Goal: Obtain resource: Download file/media

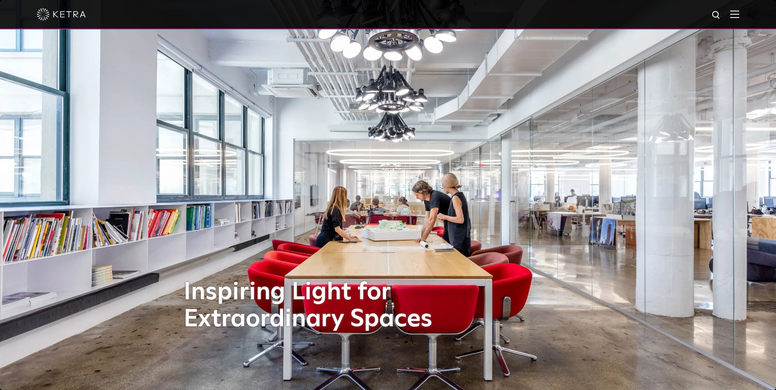
click at [739, 16] on img at bounding box center [734, 14] width 9 height 8
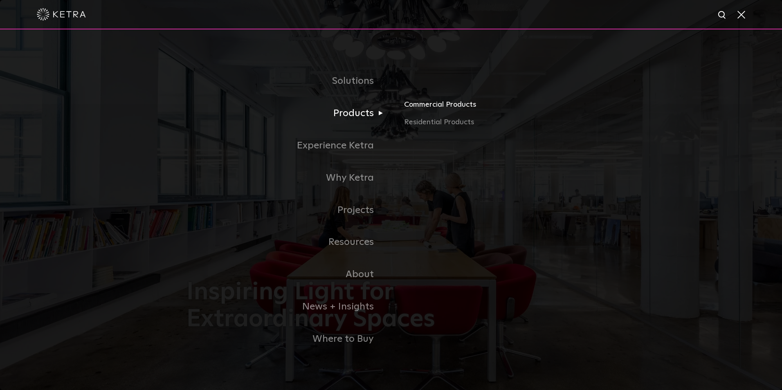
click at [414, 103] on link "Commercial Products" at bounding box center [499, 108] width 191 height 18
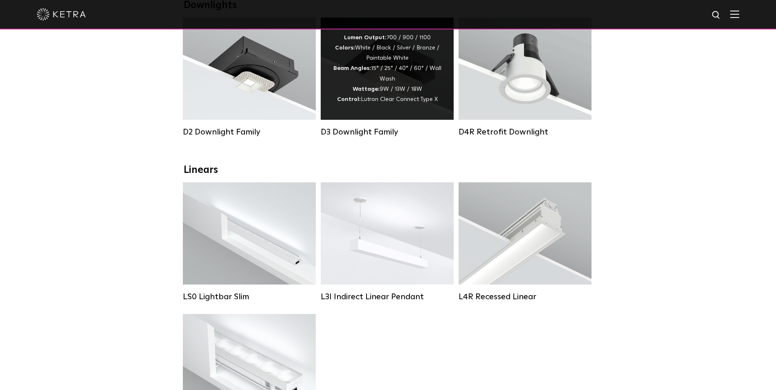
scroll to position [82, 0]
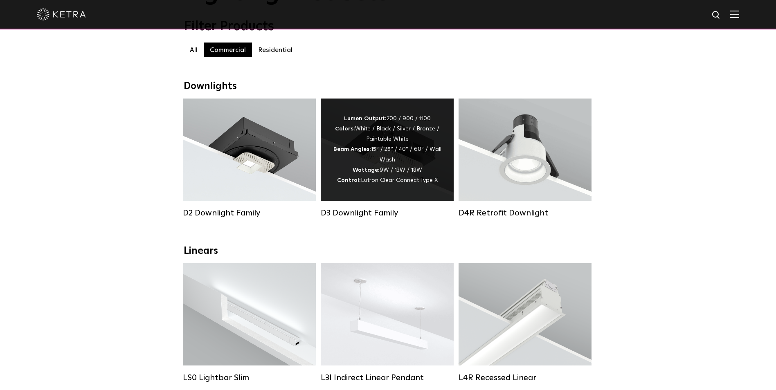
click at [371, 215] on div "D3 Downlight Family" at bounding box center [387, 213] width 133 height 10
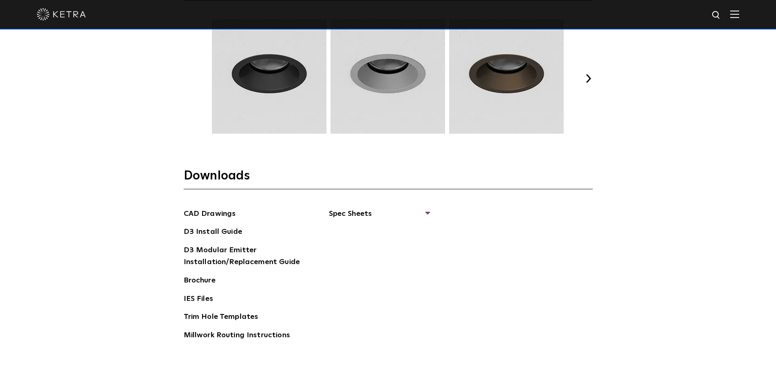
scroll to position [1309, 0]
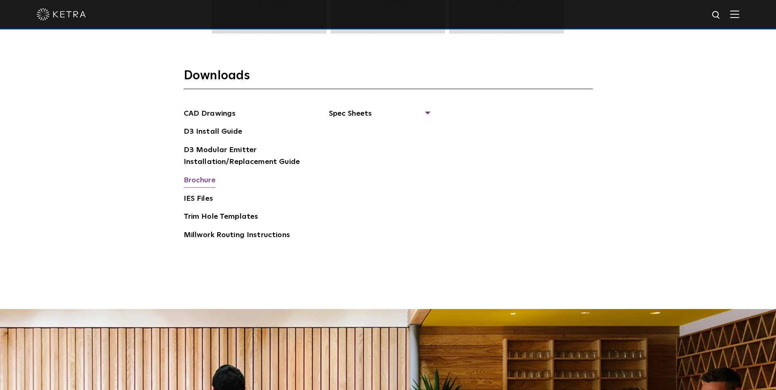
click at [205, 175] on link "Brochure" at bounding box center [200, 181] width 32 height 13
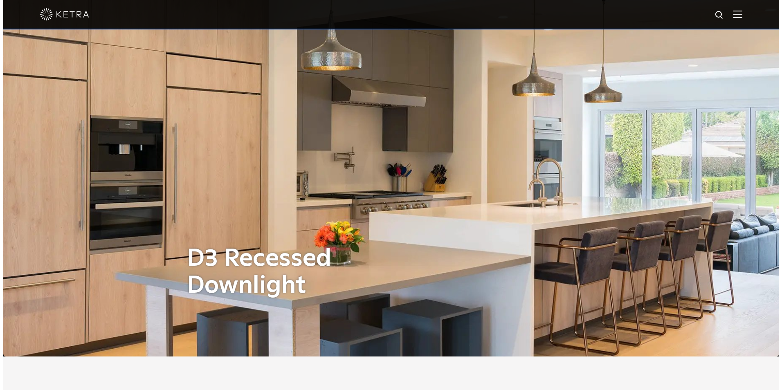
scroll to position [0, 0]
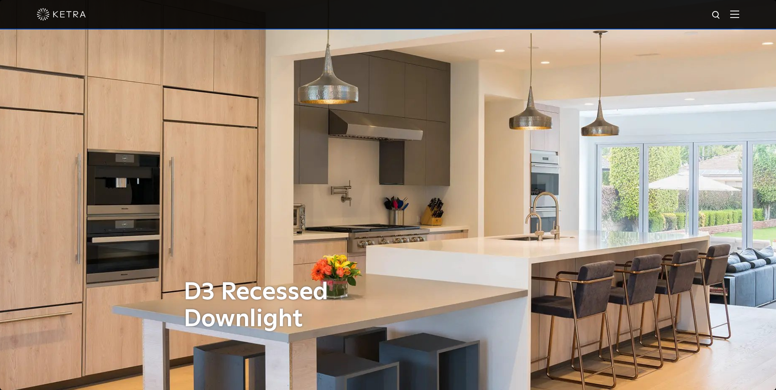
click at [739, 16] on img at bounding box center [734, 14] width 9 height 8
